Goal: Task Accomplishment & Management: Use online tool/utility

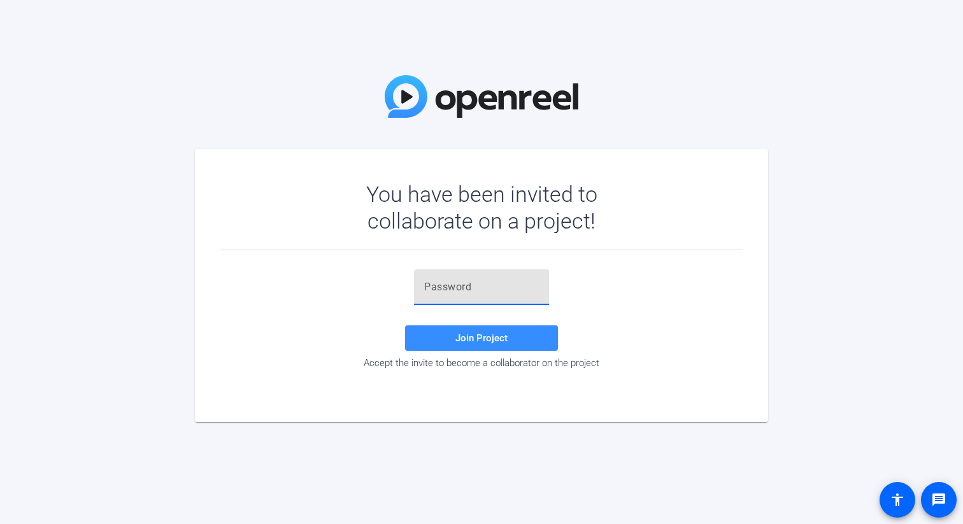
click at [463, 285] on input "text" at bounding box center [481, 287] width 115 height 15
paste input "Z_$BCV"
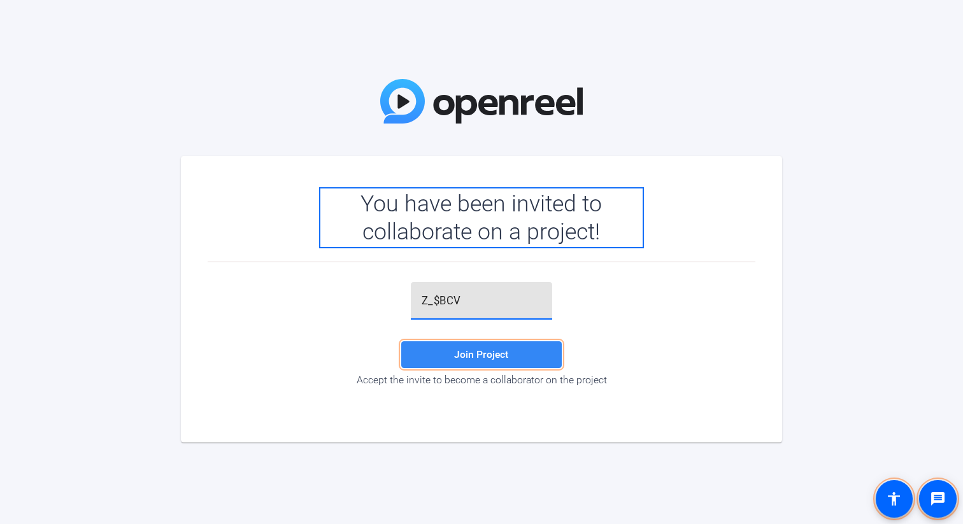
type input "Z_$BCV"
click at [496, 361] on span at bounding box center [481, 355] width 161 height 32
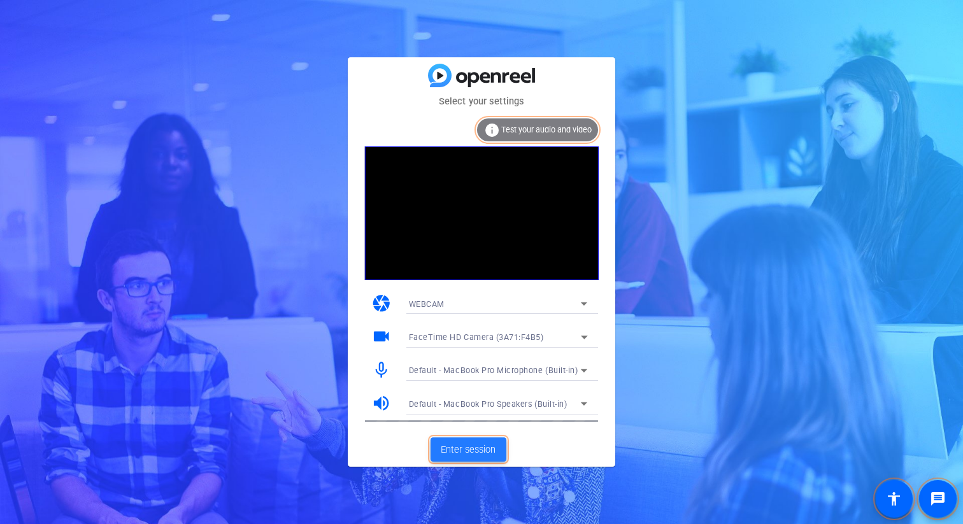
click at [467, 450] on span "Enter session" at bounding box center [468, 450] width 55 height 14
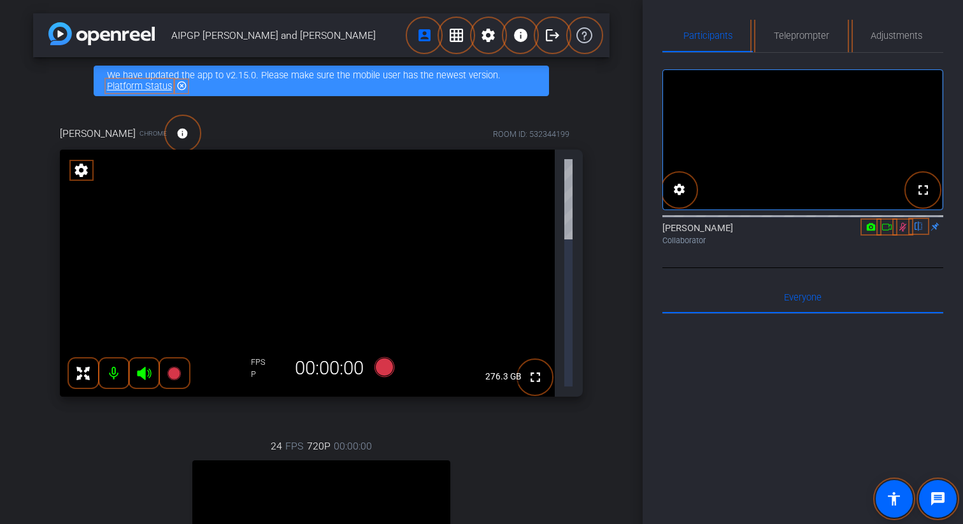
click at [902, 231] on icon at bounding box center [903, 227] width 7 height 8
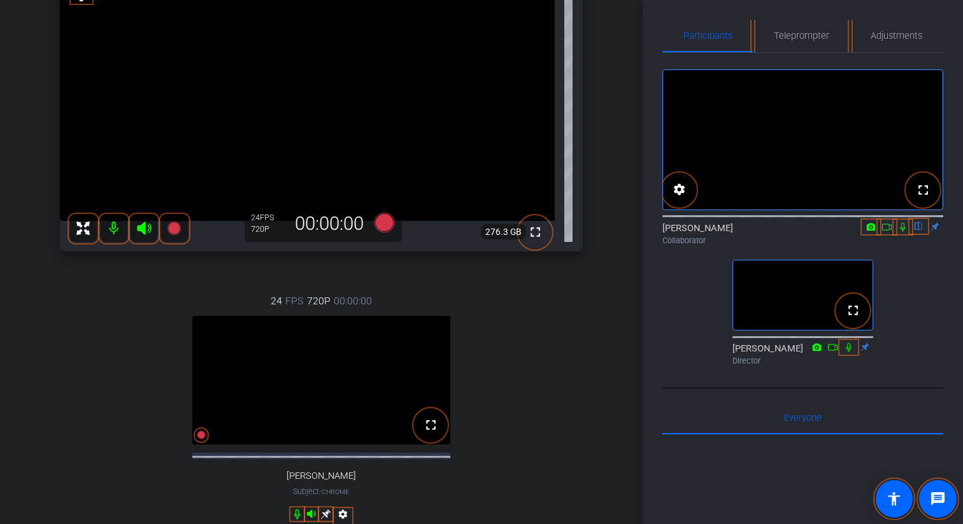
scroll to position [173, 0]
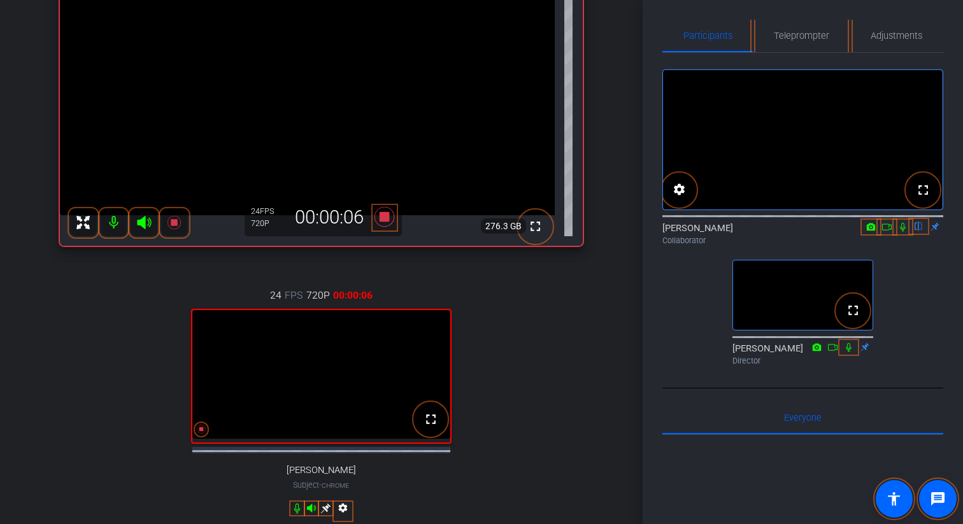
click at [903, 231] on icon at bounding box center [903, 227] width 5 height 8
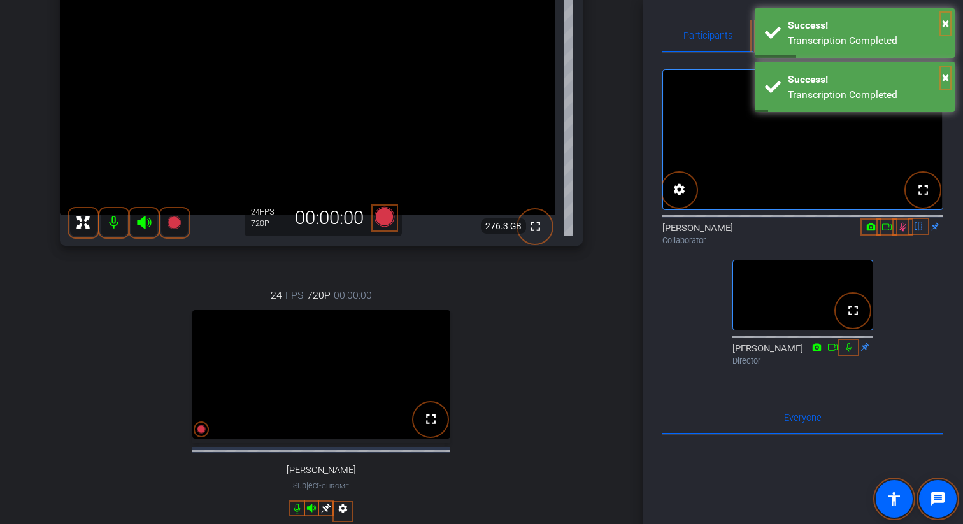
click at [889, 230] on icon at bounding box center [887, 227] width 10 height 6
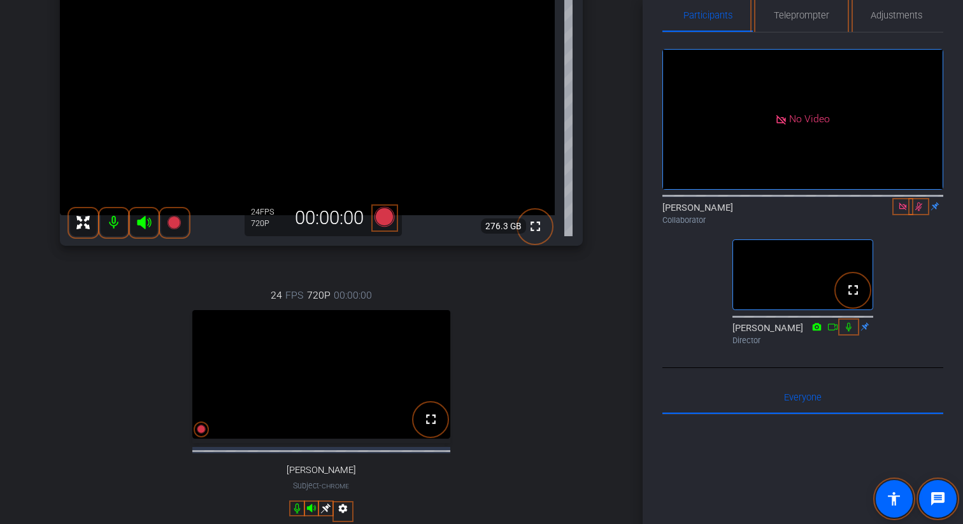
scroll to position [0, 0]
